Goal: Information Seeking & Learning: Compare options

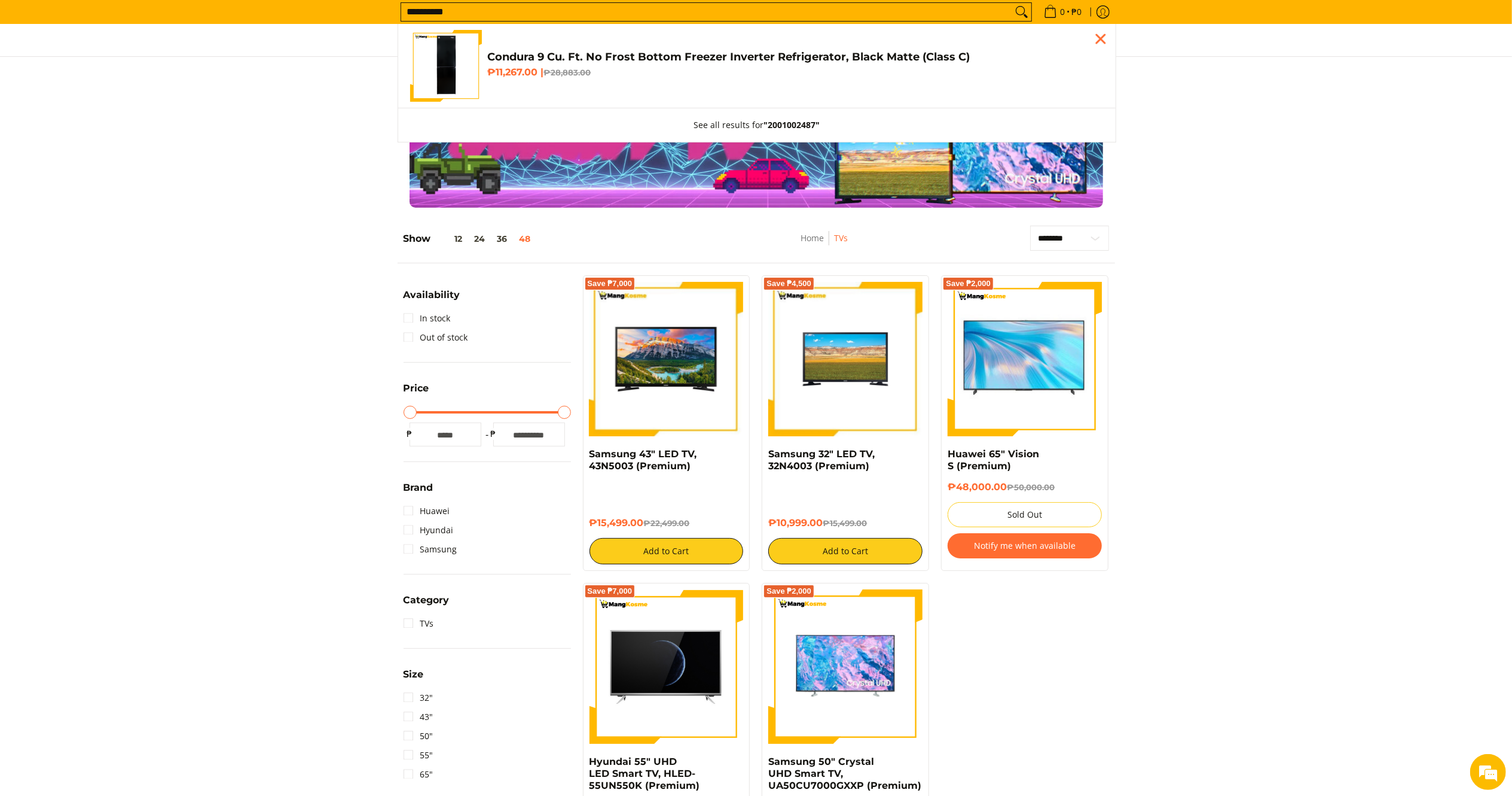
type input "**********"
click at [582, 64] on span "Condura 9 Cu. Ft. No Frost Bottom Freezer Inverter Refrigerator, Black Matte (C…" at bounding box center [796, 67] width 616 height 32
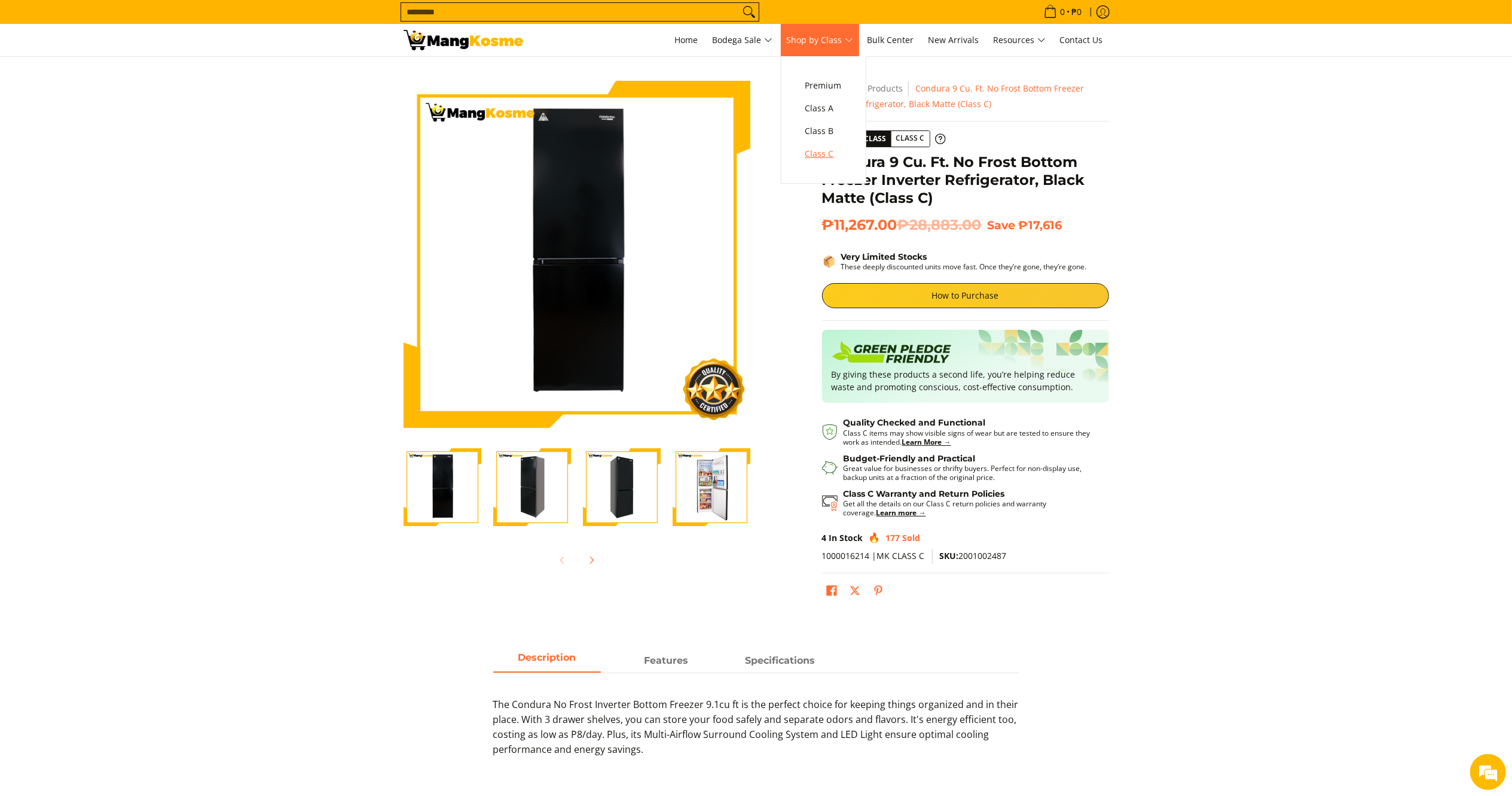
click at [827, 151] on span "Class C" at bounding box center [823, 154] width 36 height 15
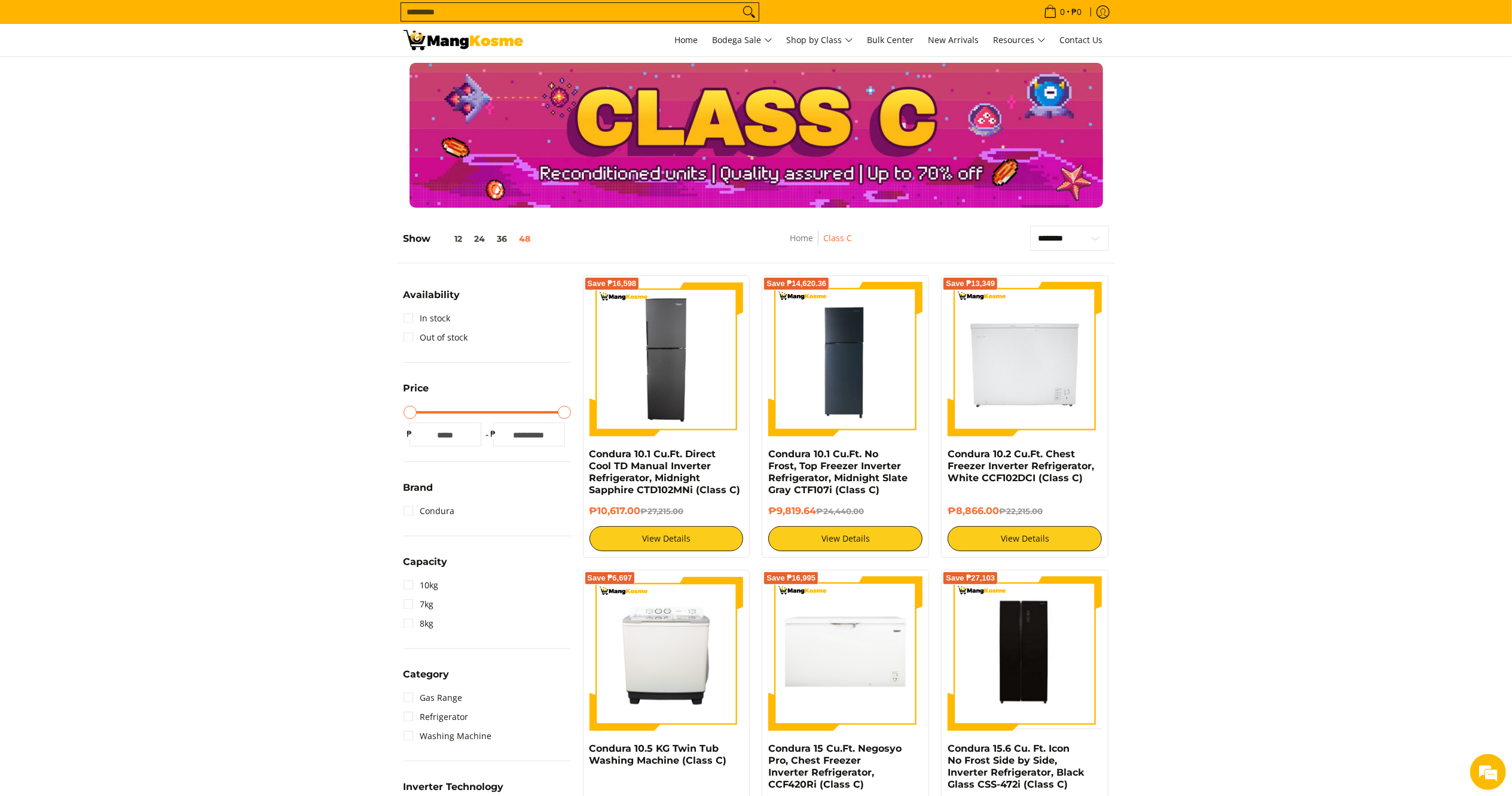
click at [477, 41] on img at bounding box center [463, 40] width 120 height 20
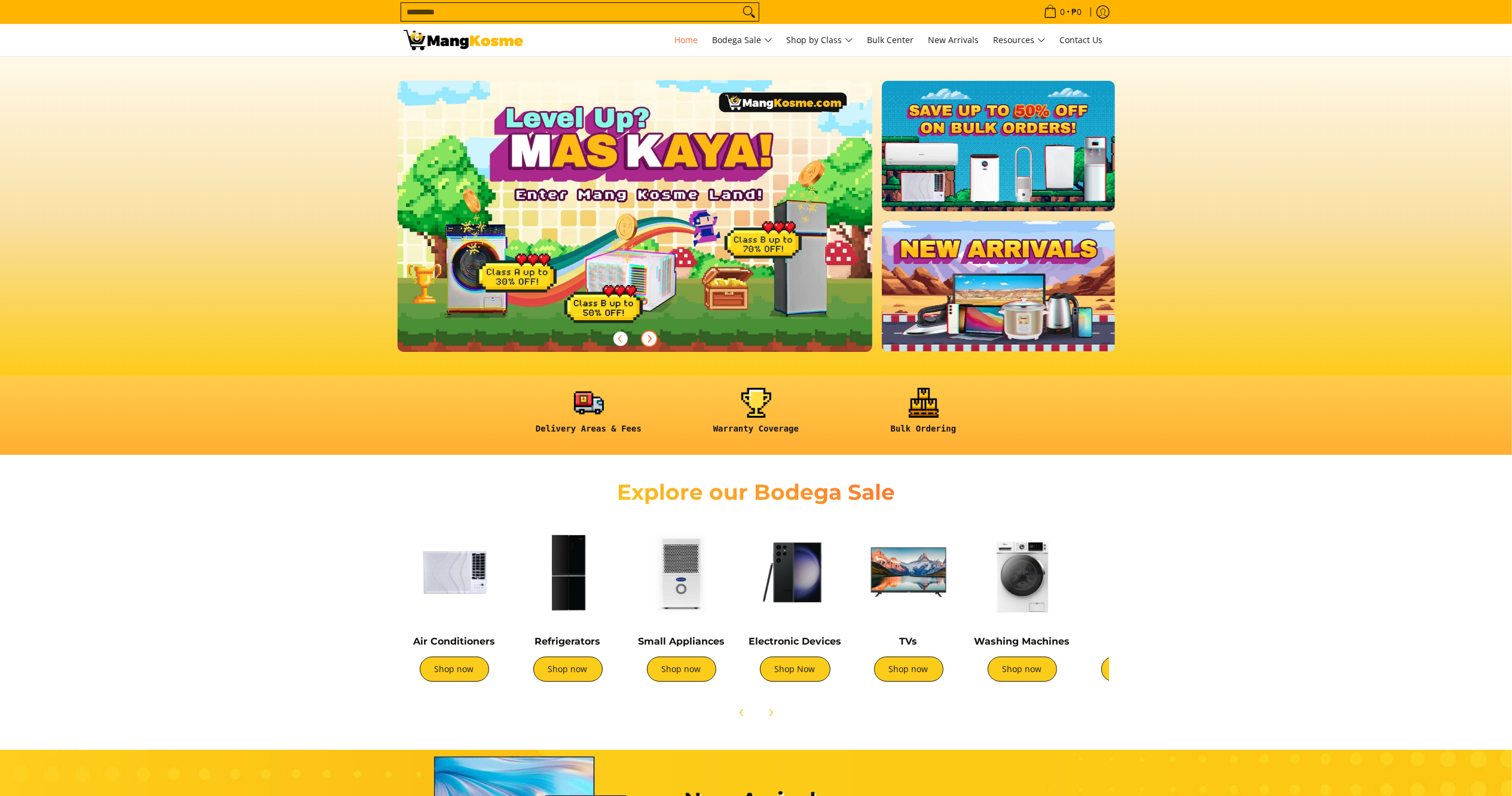
click at [646, 340] on icon "Next" at bounding box center [649, 338] width 10 height 10
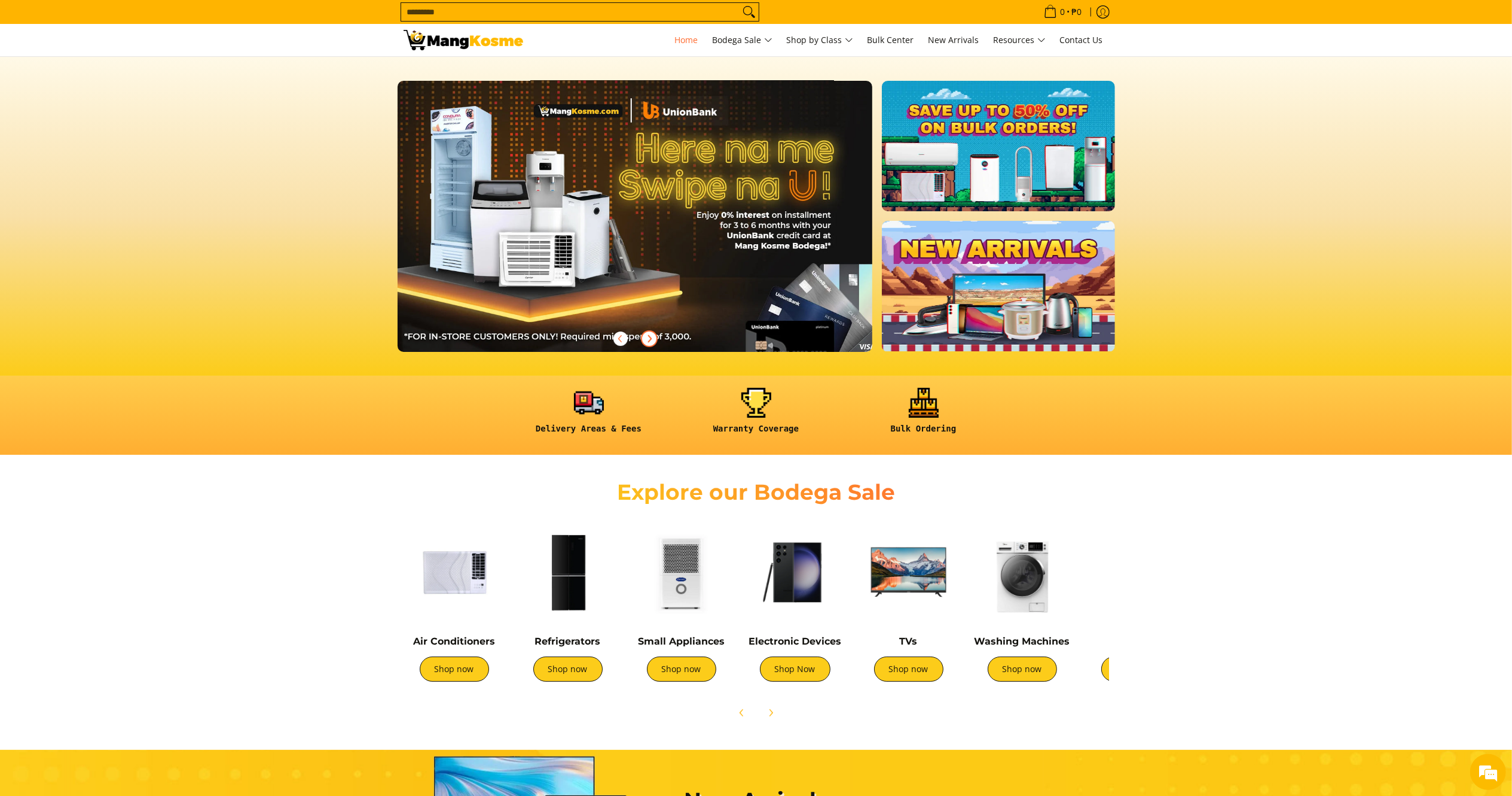
click at [646, 340] on icon "Next" at bounding box center [649, 338] width 10 height 10
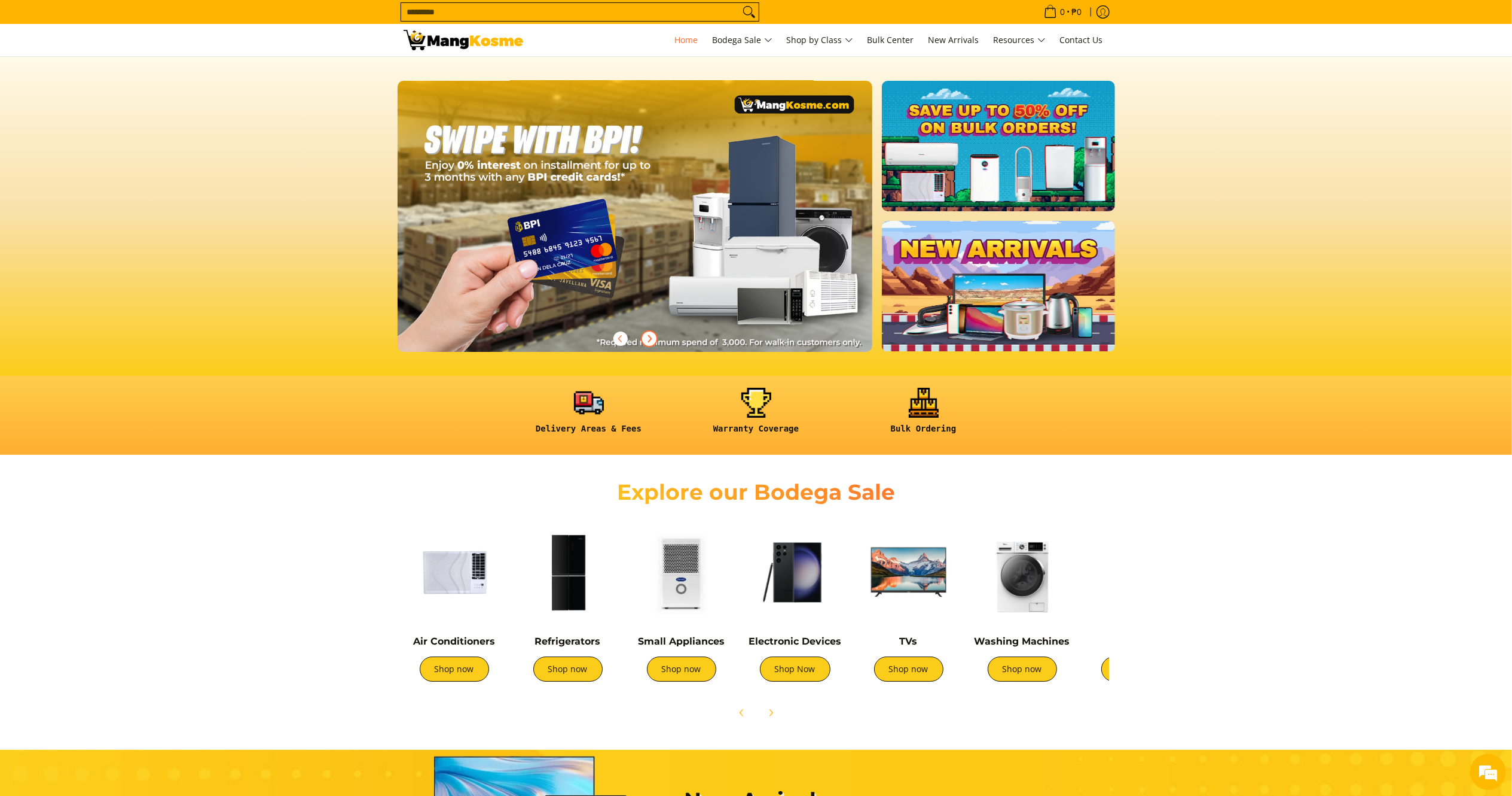
click at [648, 340] on icon "Next" at bounding box center [649, 338] width 10 height 10
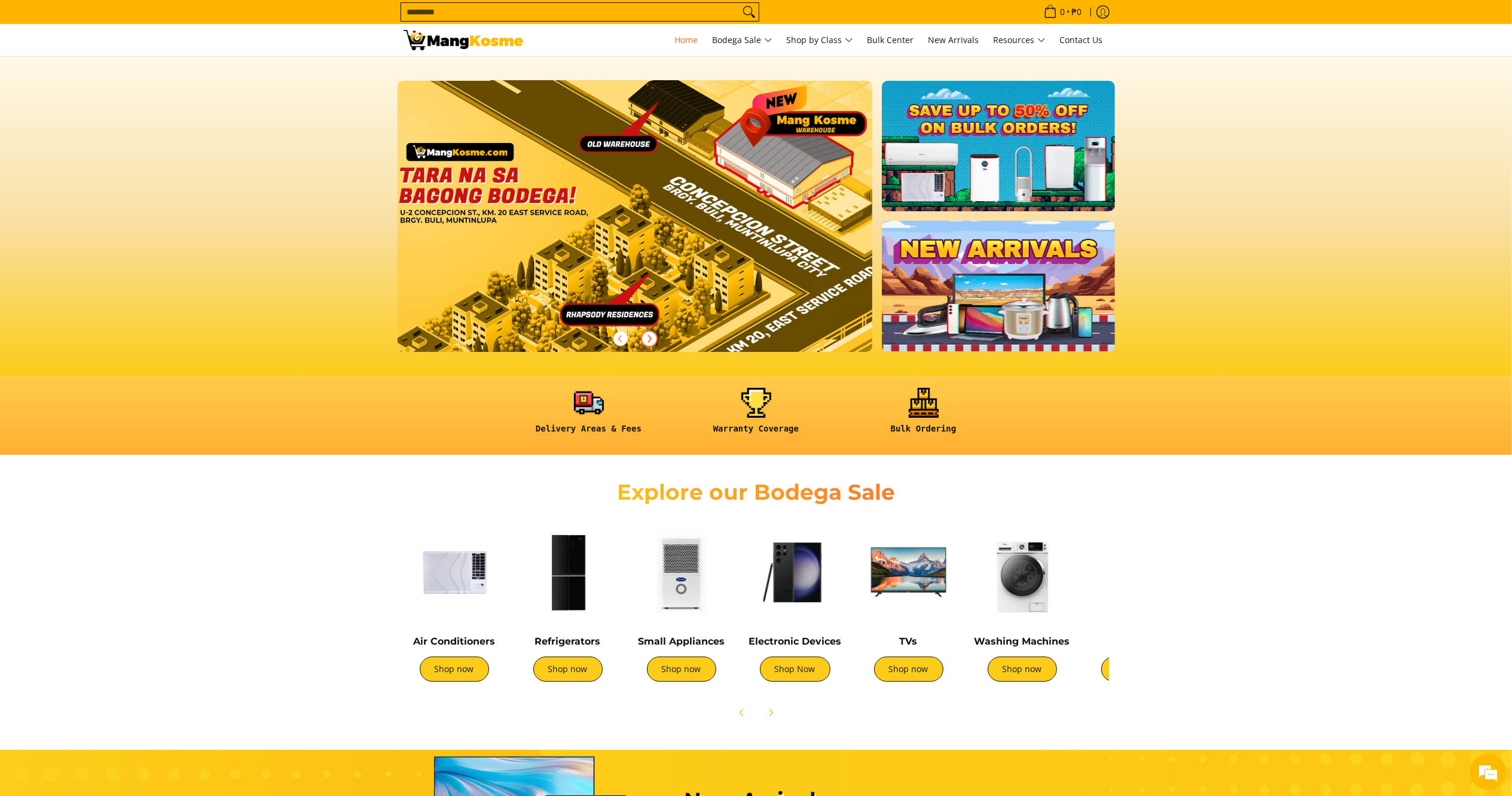
click at [648, 340] on icon "Next" at bounding box center [649, 338] width 10 height 10
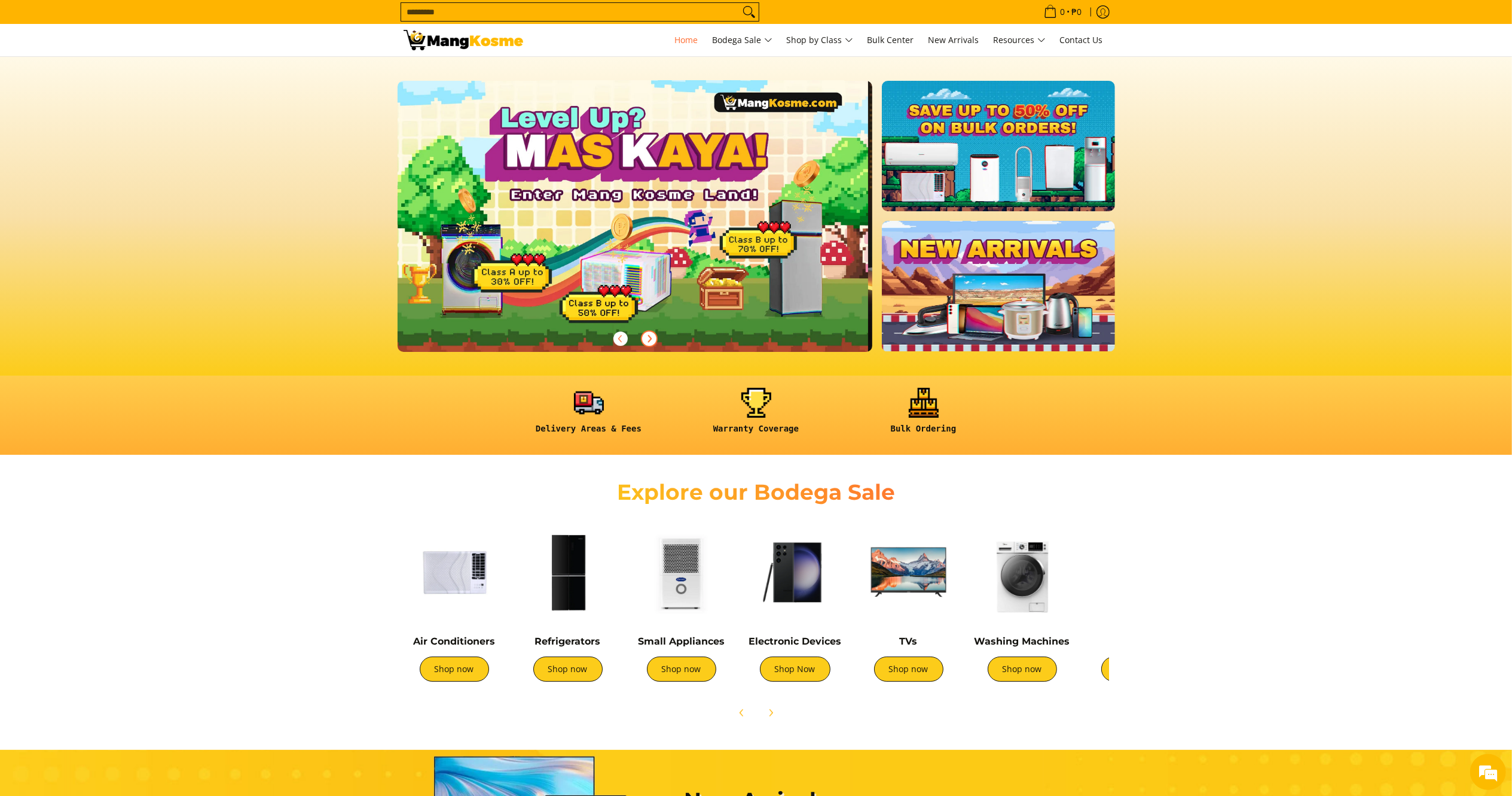
click at [648, 340] on icon "Next" at bounding box center [649, 338] width 10 height 10
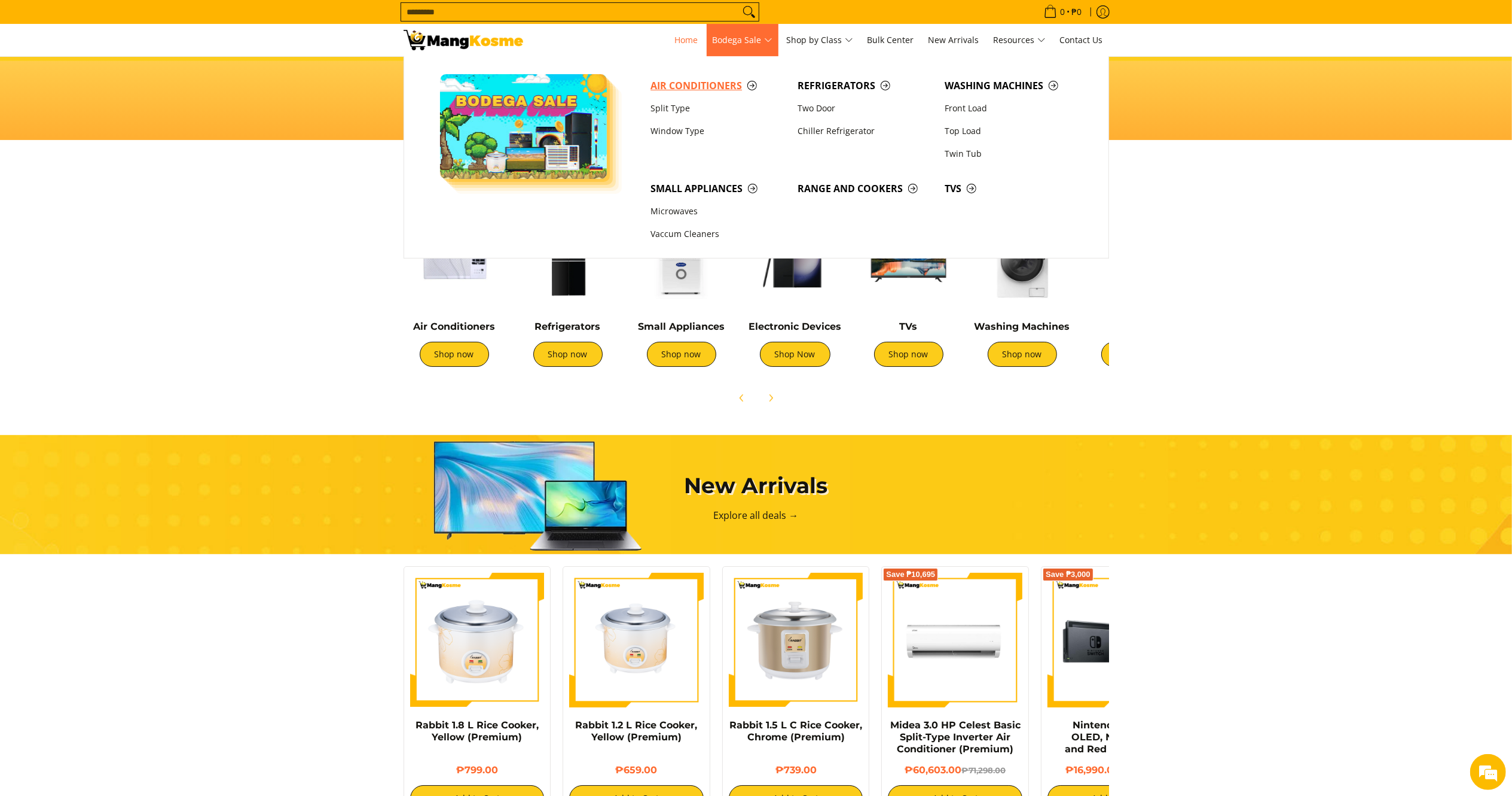
click at [680, 81] on span "Air Conditioners" at bounding box center [718, 85] width 135 height 15
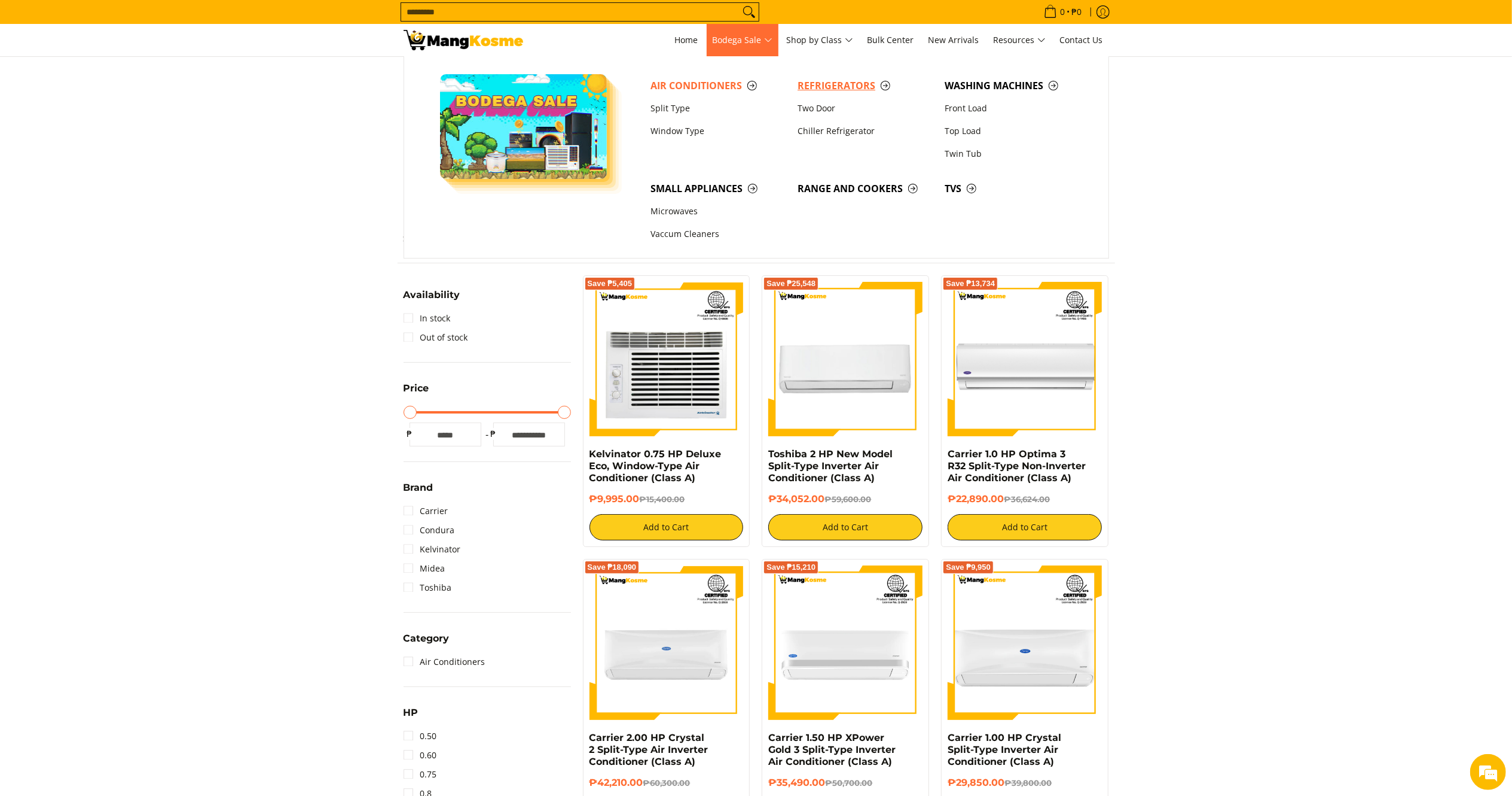
click at [811, 84] on span "Refrigerators" at bounding box center [865, 85] width 135 height 15
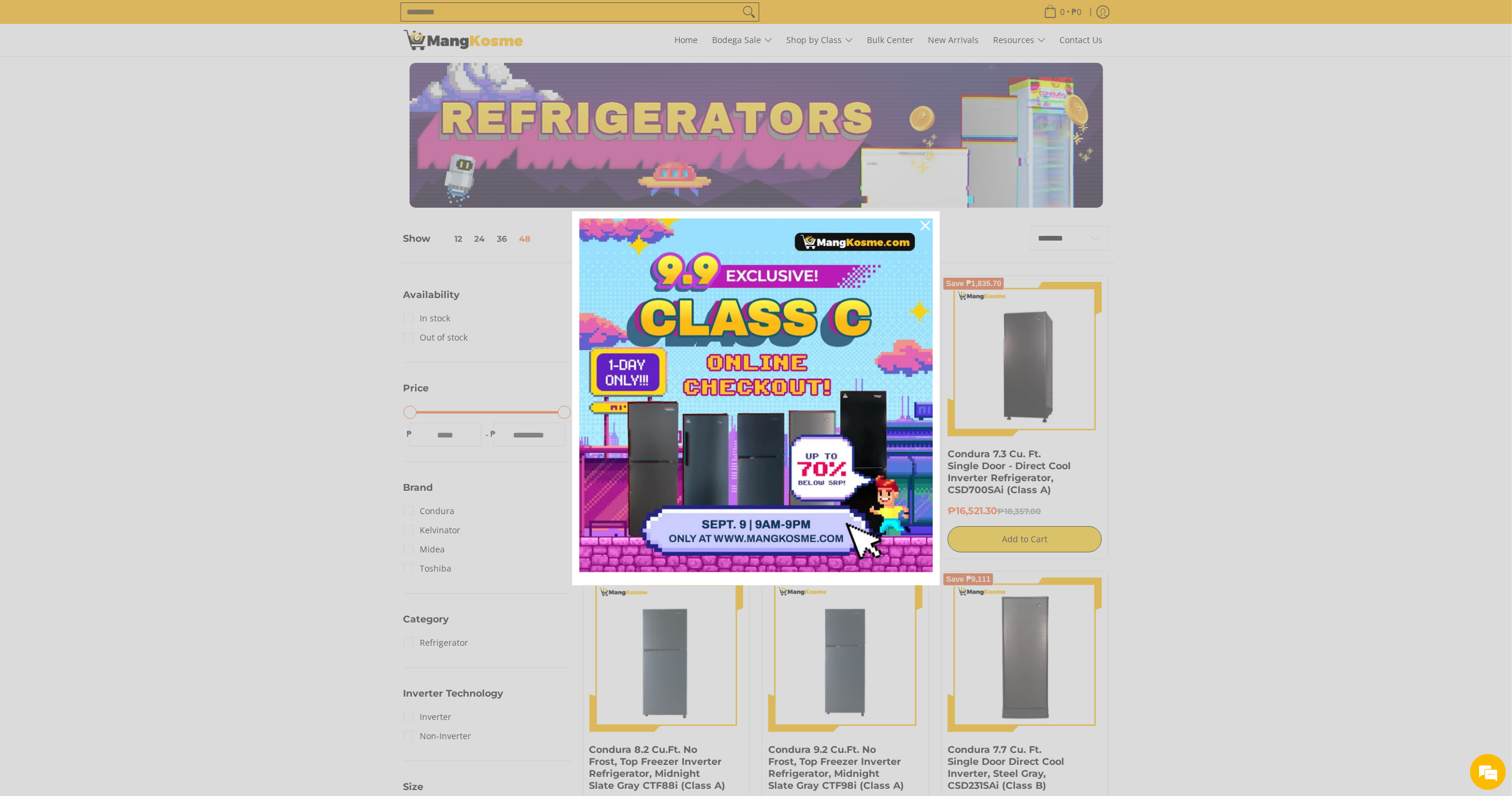
click at [481, 20] on div "Marketing offer form" at bounding box center [756, 398] width 1512 height 796
click at [928, 222] on icon "close icon" at bounding box center [925, 225] width 10 height 10
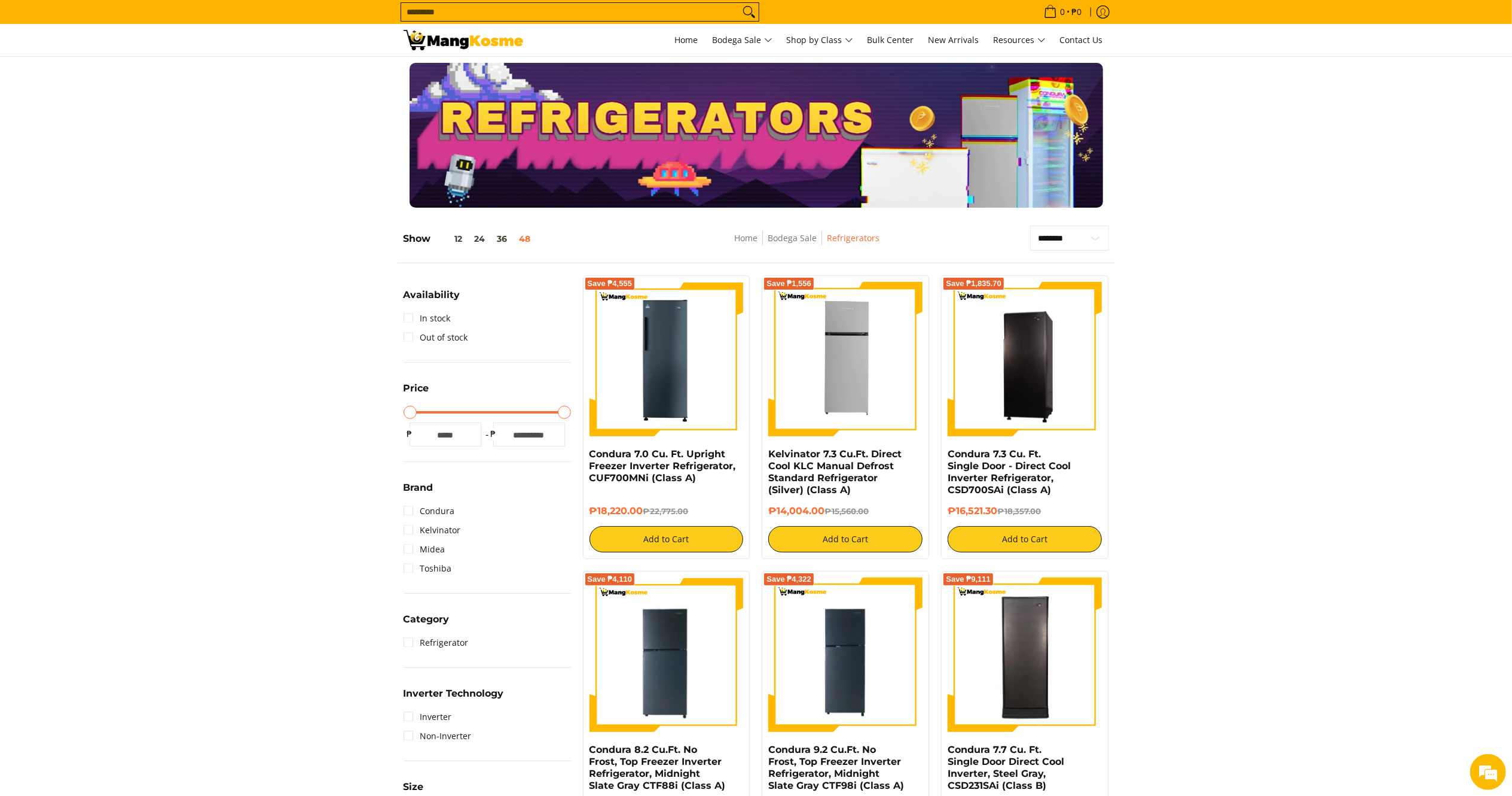
click at [462, 47] on img at bounding box center [463, 40] width 120 height 20
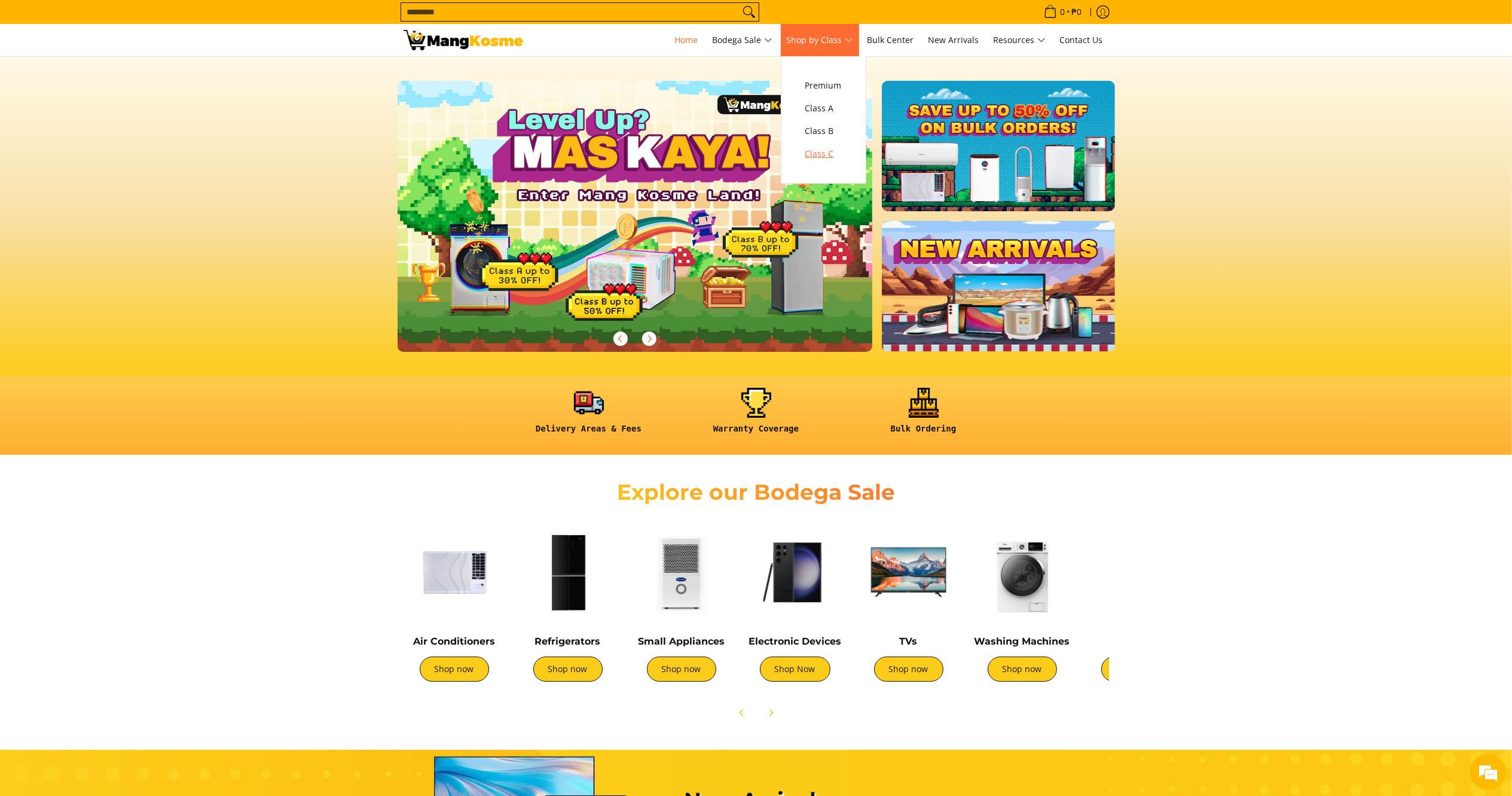
click at [823, 151] on span "Class C" at bounding box center [823, 154] width 36 height 15
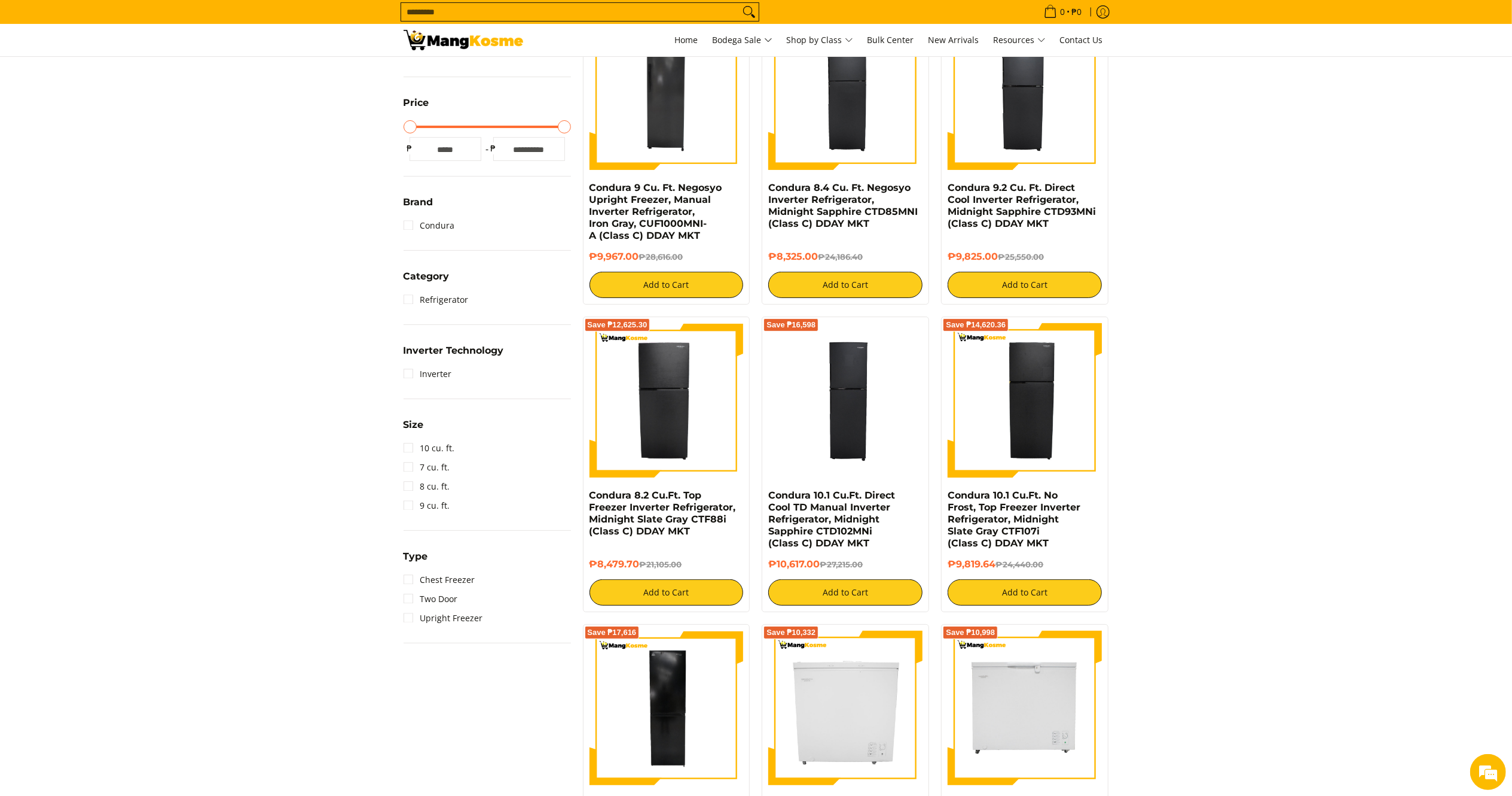
scroll to position [237, 0]
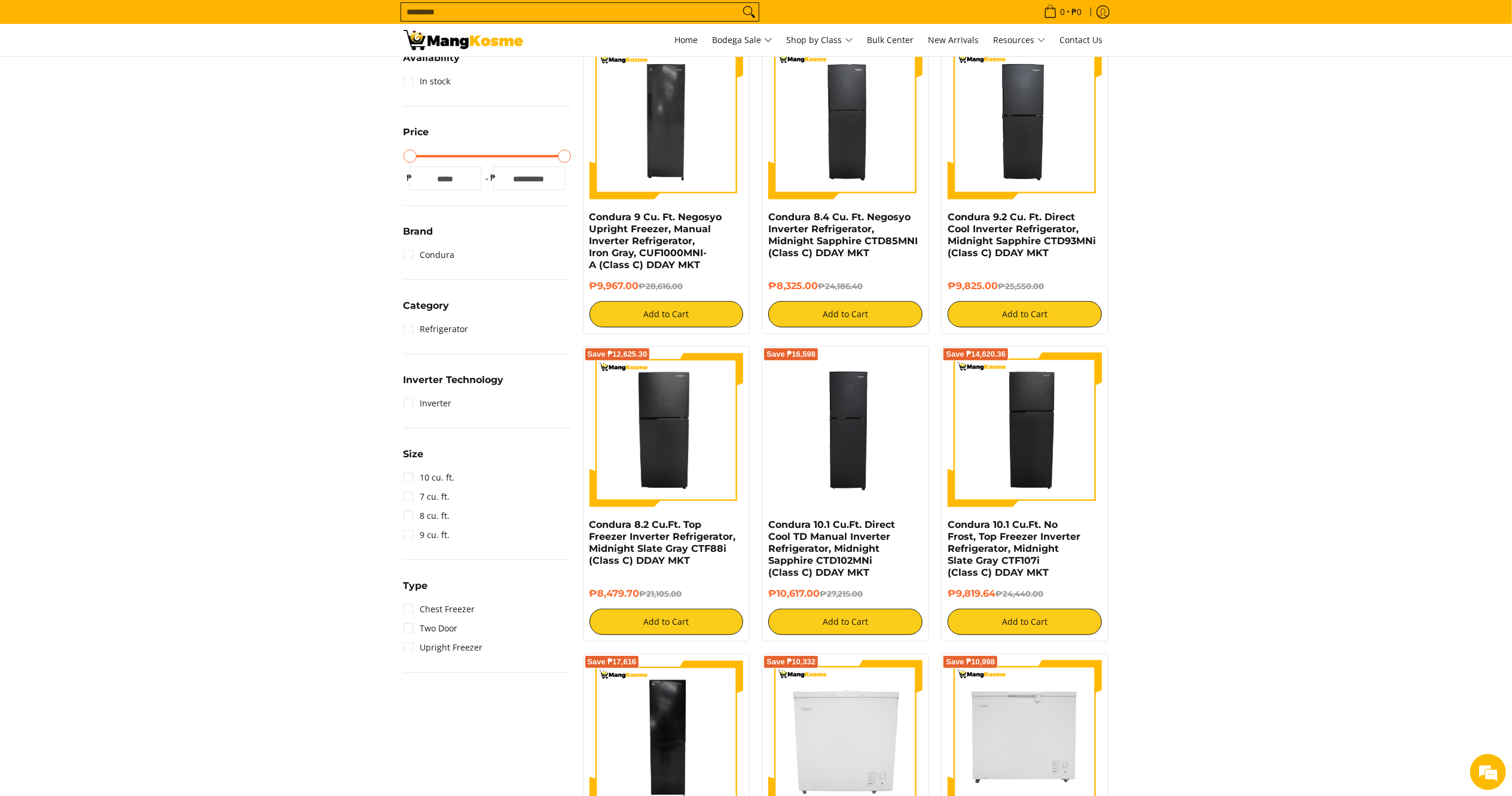
click at [1488, 291] on html "Skip to Main Content Home Bodega Sale Shop by Class Bulk Center New Arrivals Re…" at bounding box center [756, 542] width 1512 height 1557
click at [657, 135] on img at bounding box center [667, 122] width 155 height 155
click at [816, 143] on img at bounding box center [845, 122] width 155 height 155
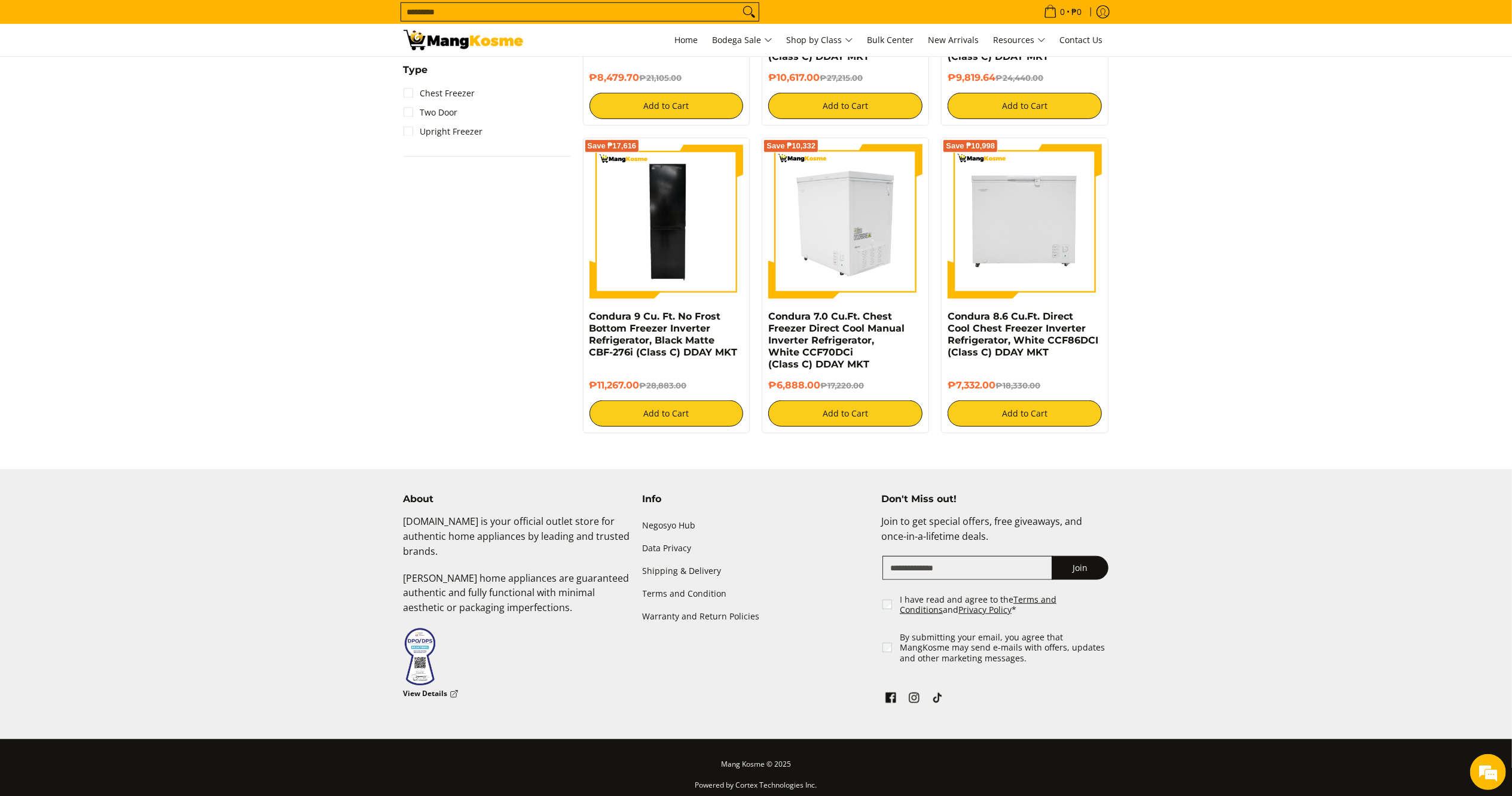
click at [799, 217] on img at bounding box center [845, 221] width 155 height 155
click at [605, 252] on img at bounding box center [667, 221] width 155 height 155
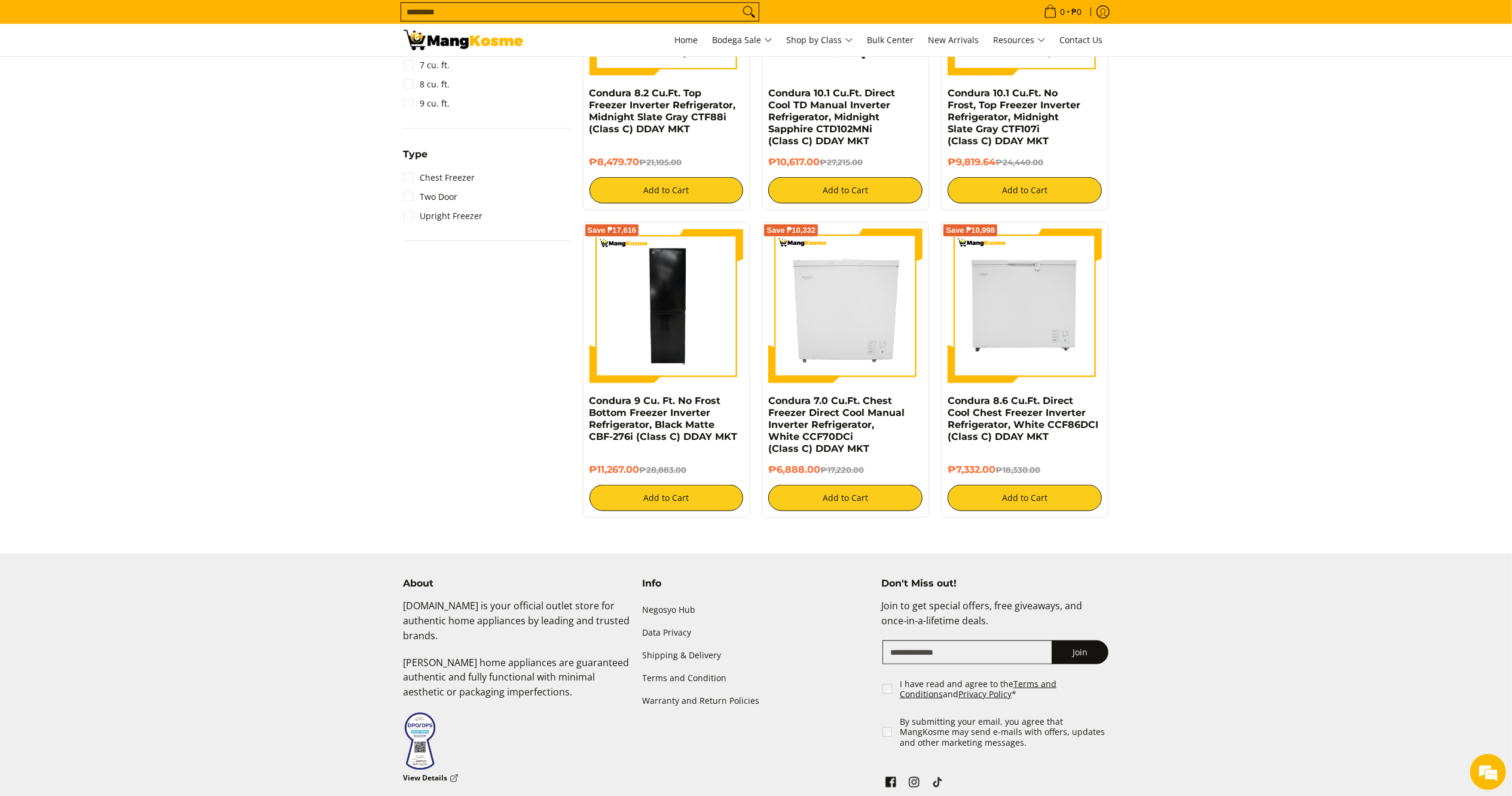
scroll to position [633, 0]
